Goal: Check status: Check status

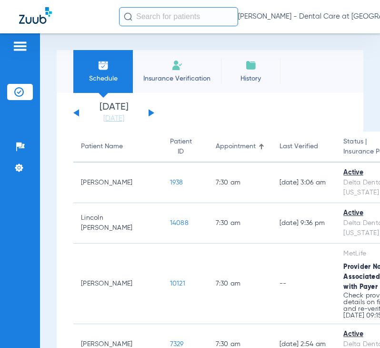
scroll to position [524, 0]
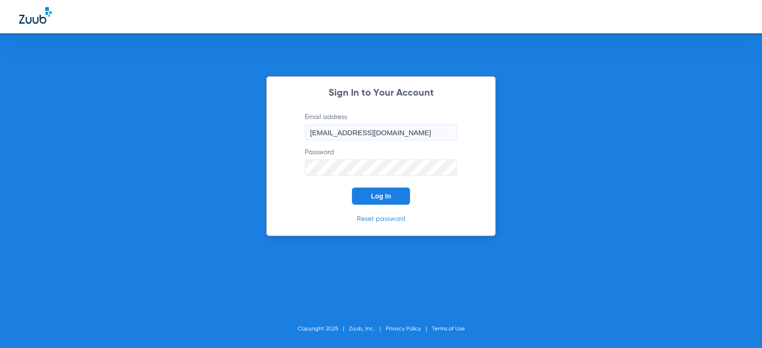
click at [376, 191] on button "Log In" at bounding box center [381, 196] width 58 height 17
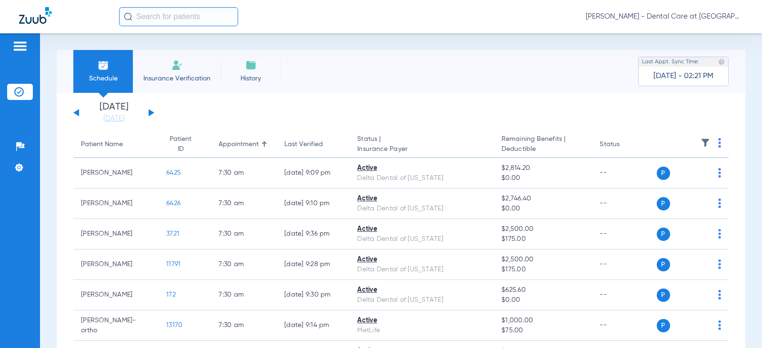
drag, startPoint x: 152, startPoint y: 114, endPoint x: 122, endPoint y: 87, distance: 40.5
click at [150, 113] on button at bounding box center [152, 112] width 6 height 7
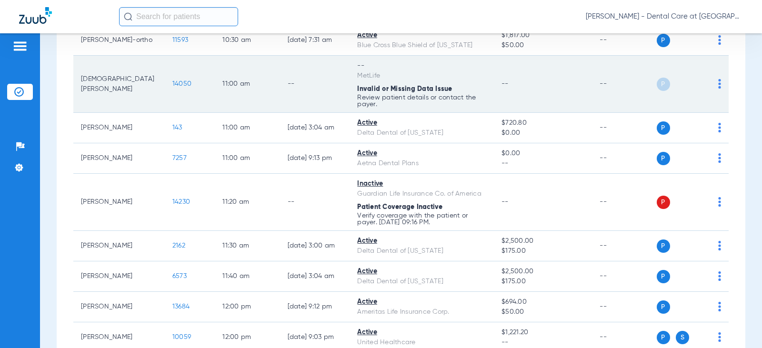
scroll to position [953, 0]
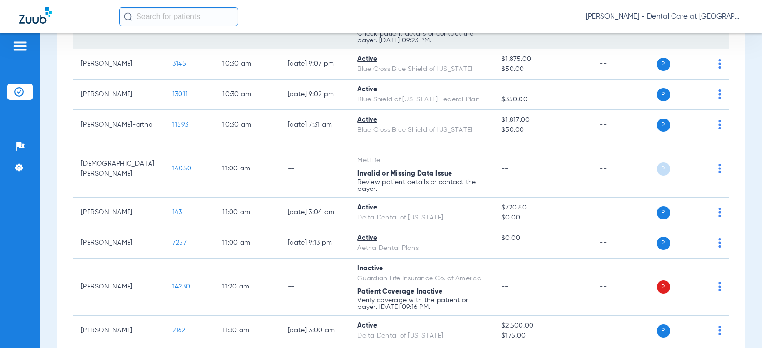
scroll to position [858, 0]
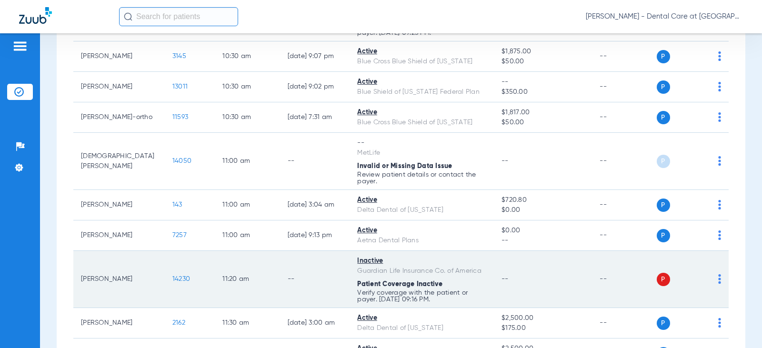
click at [215, 292] on td "11:20 AM" at bounding box center [247, 279] width 65 height 57
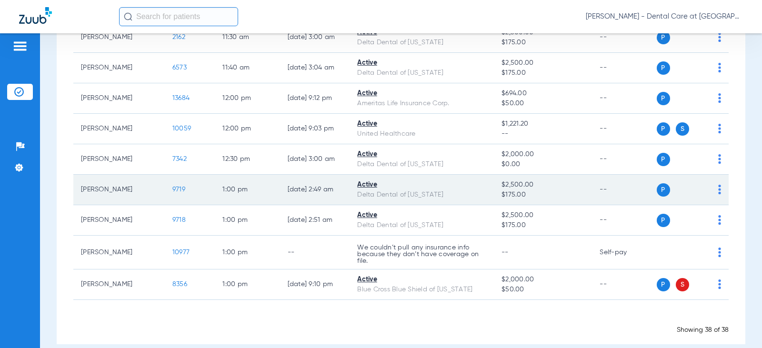
scroll to position [1157, 0]
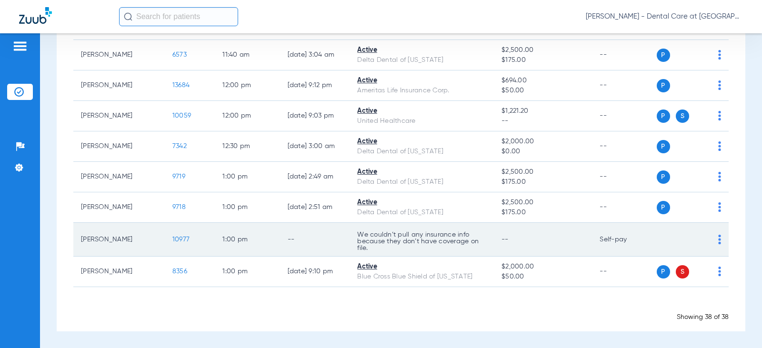
click at [144, 240] on td "[PERSON_NAME]" at bounding box center [118, 240] width 91 height 34
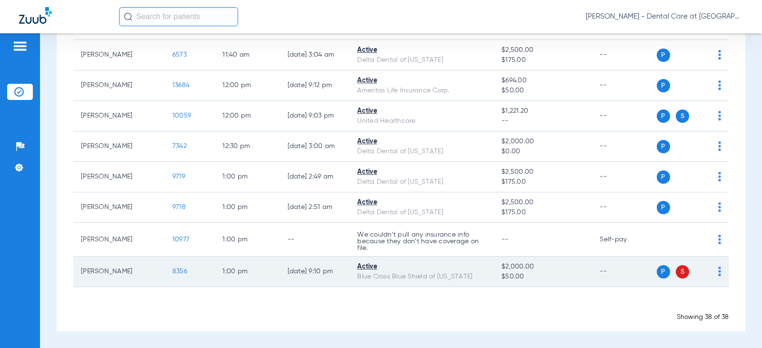
click at [509, 274] on span "$50.00" at bounding box center [543, 277] width 83 height 10
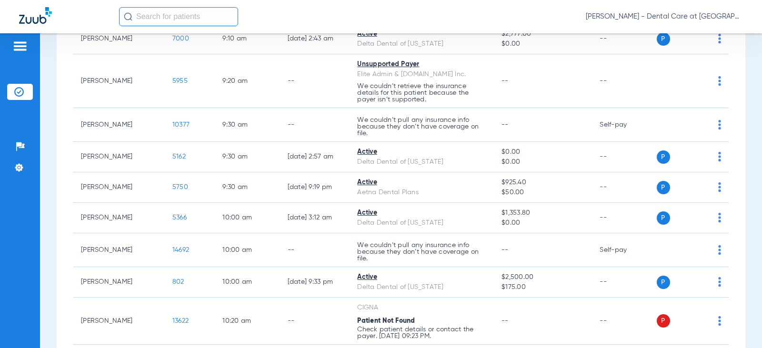
scroll to position [537, 0]
